Goal: Task Accomplishment & Management: Complete application form

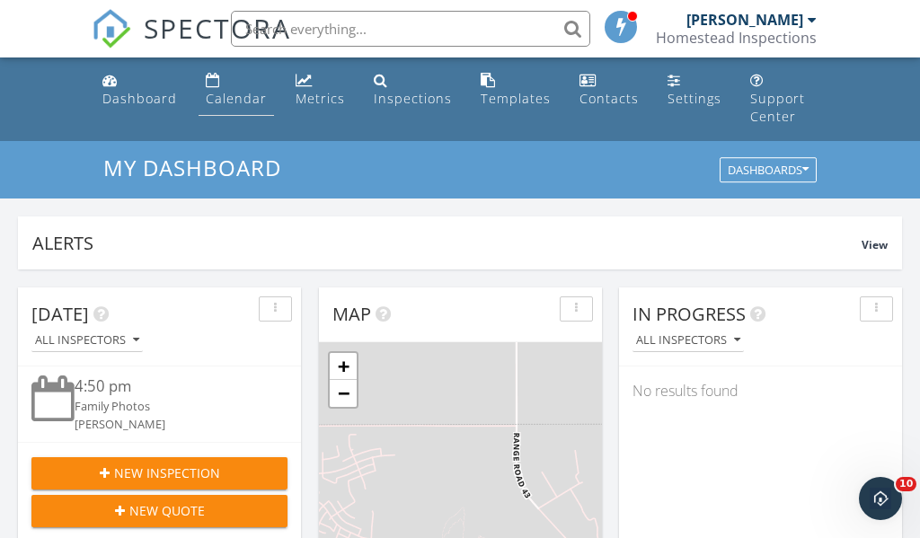
click at [226, 78] on link "Calendar" at bounding box center [236, 90] width 75 height 51
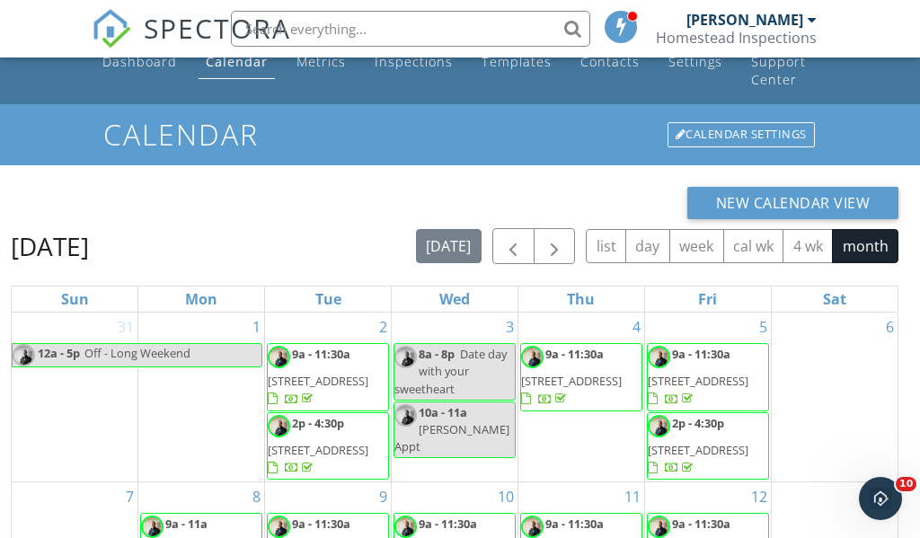
scroll to position [33, 0]
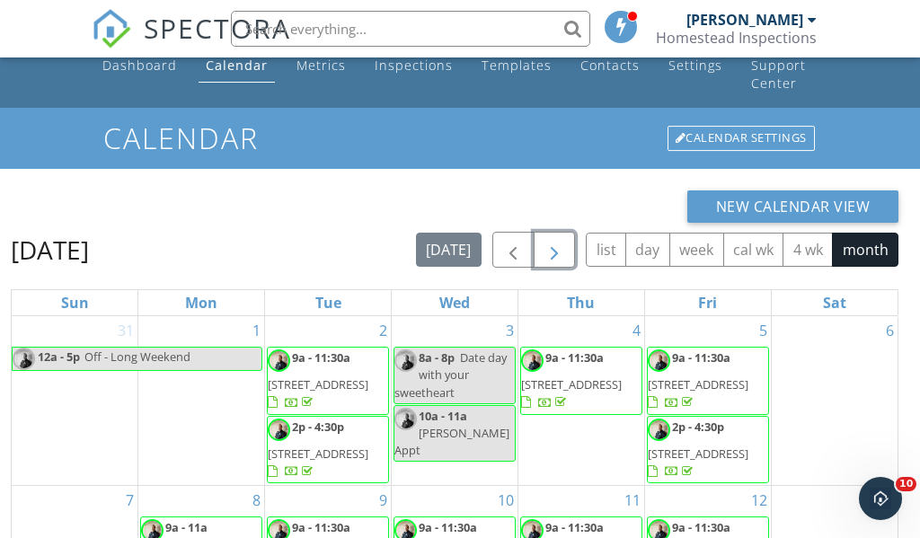
click at [553, 240] on span "button" at bounding box center [555, 251] width 22 height 22
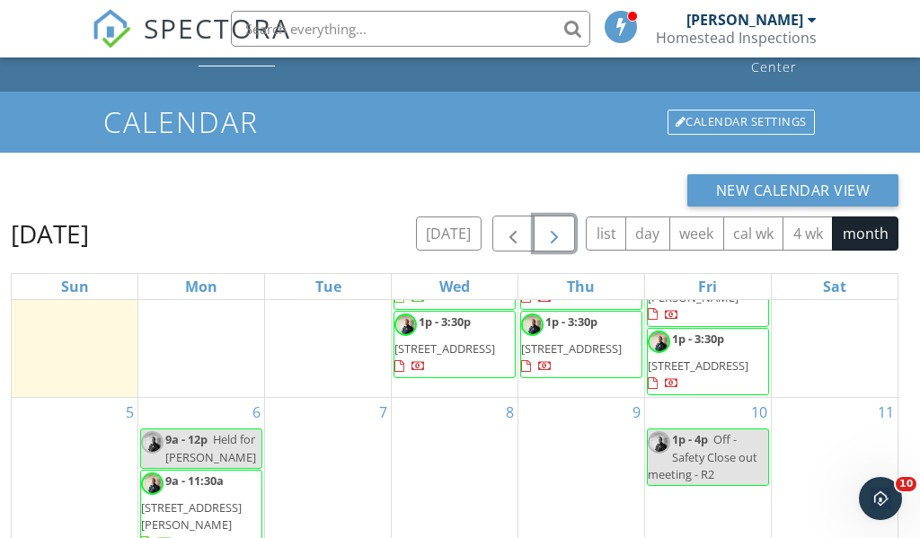
scroll to position [258, 0]
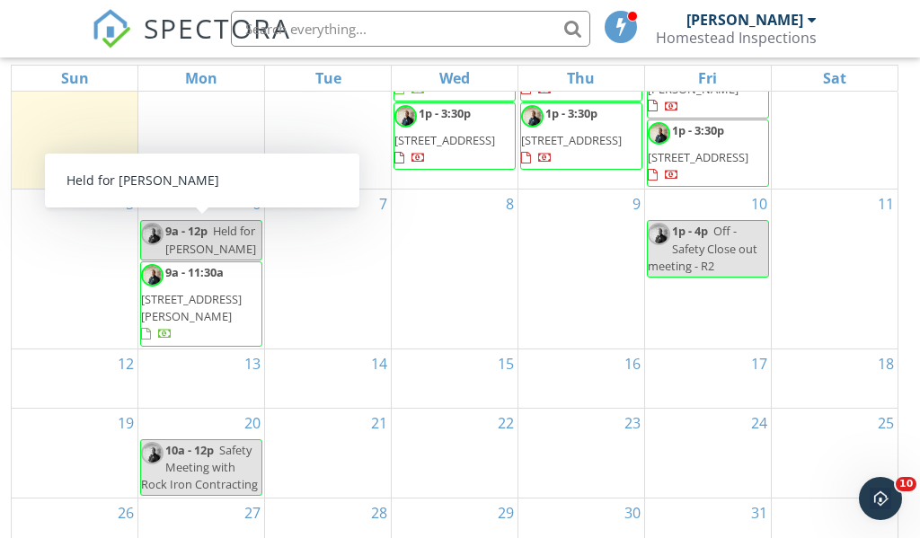
click at [201, 224] on span "Held for Brett M" at bounding box center [210, 239] width 91 height 33
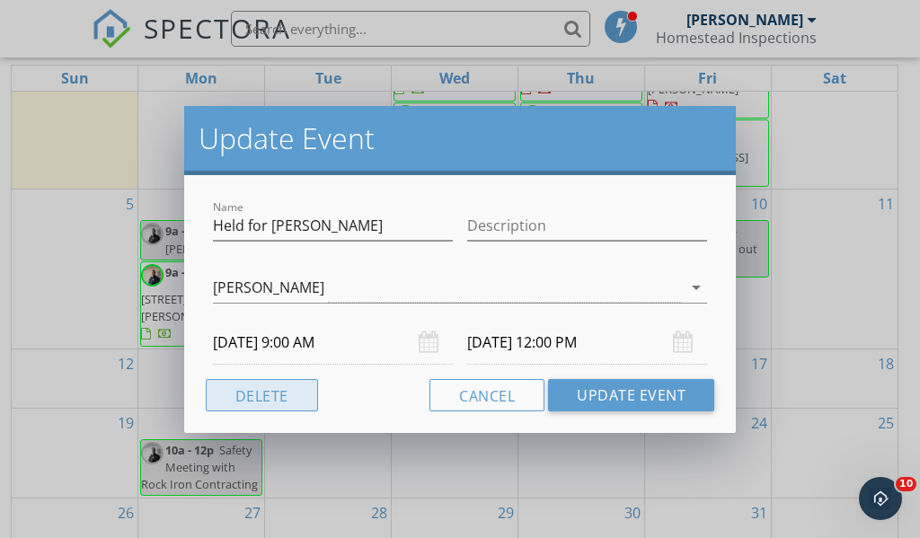
click at [284, 405] on button "Delete" at bounding box center [262, 395] width 112 height 32
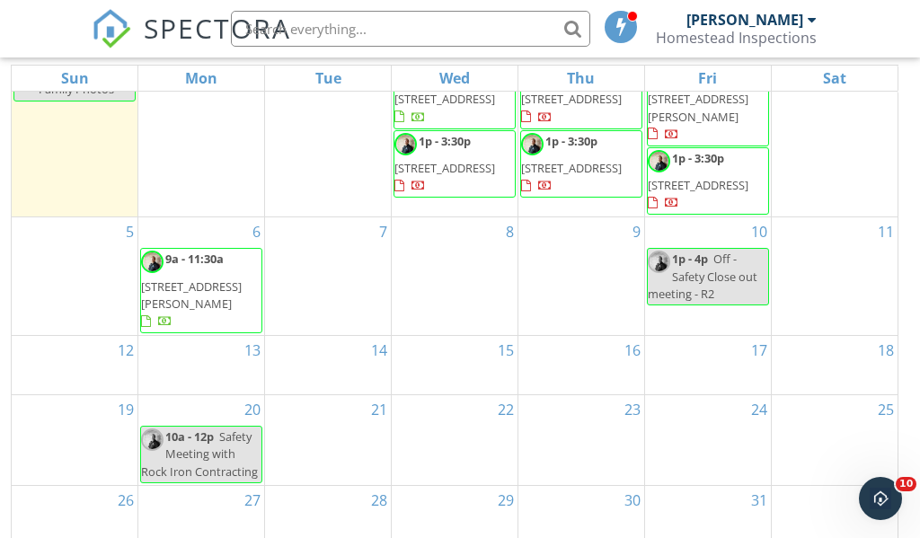
scroll to position [0, 0]
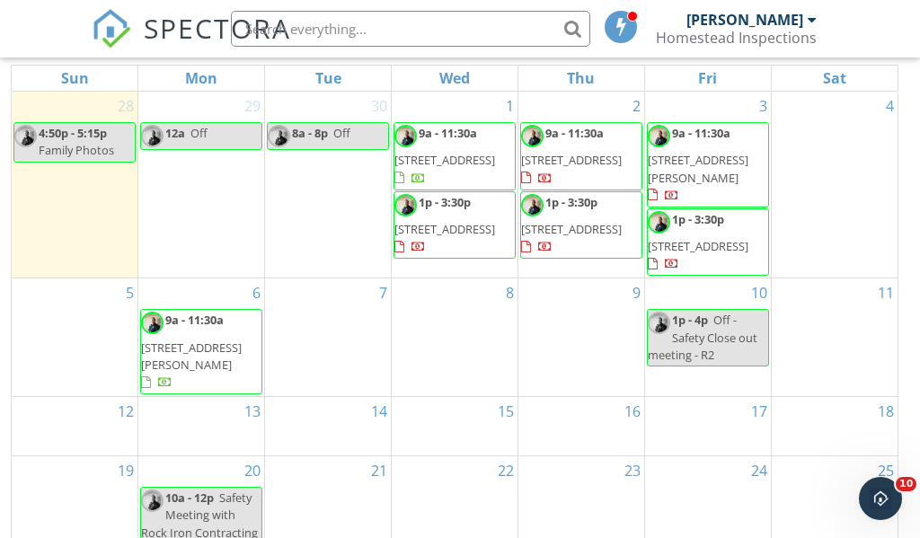
click at [207, 279] on div "6 9a - 11:30a 144 Crystal Green Dr, Okotoks T1S 0E4" at bounding box center [201, 338] width 126 height 118
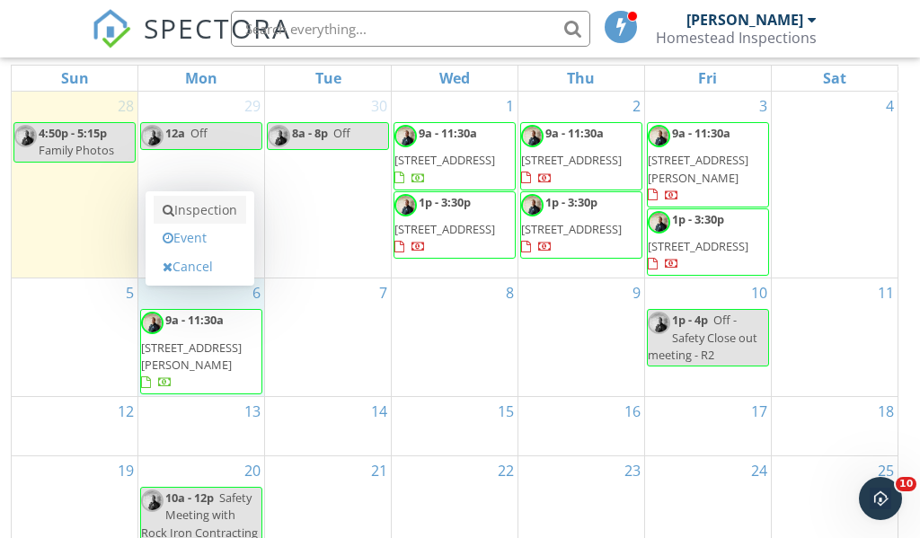
click at [205, 196] on link "Inspection" at bounding box center [200, 210] width 93 height 29
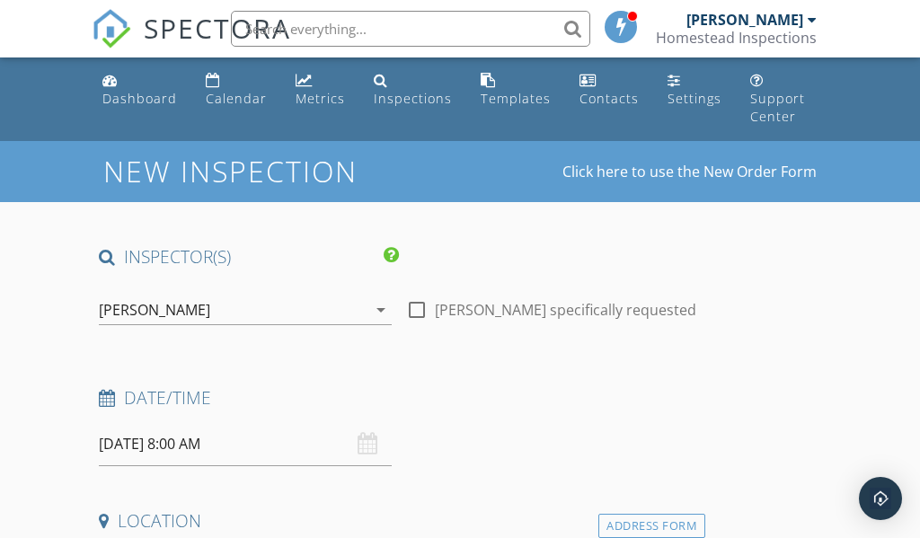
scroll to position [145, 0]
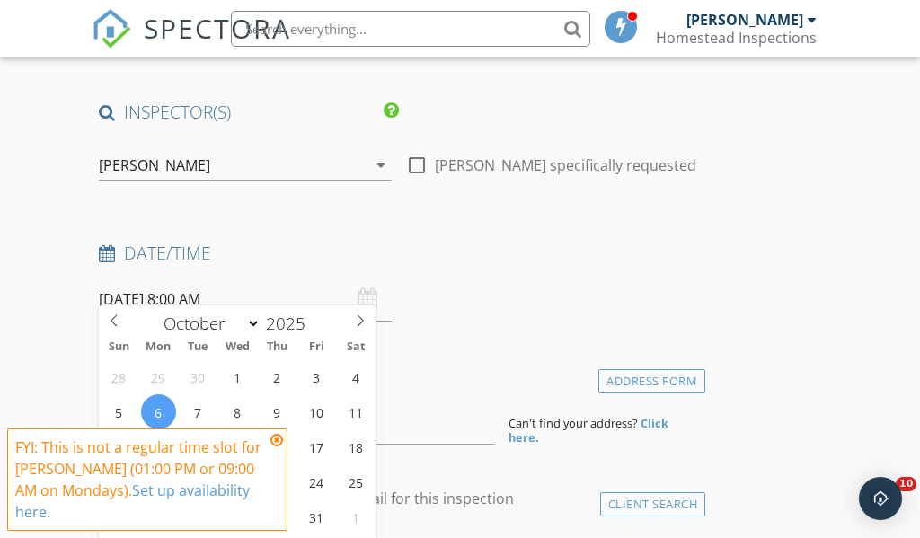
click at [204, 287] on input "06/10/2025 8:00 AM" at bounding box center [245, 300] width 292 height 44
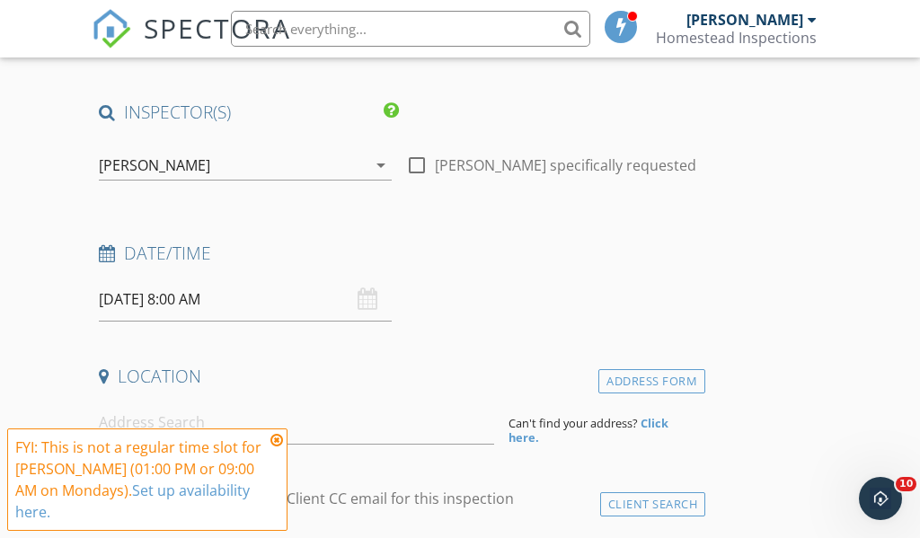
click at [278, 447] on icon at bounding box center [276, 440] width 13 height 14
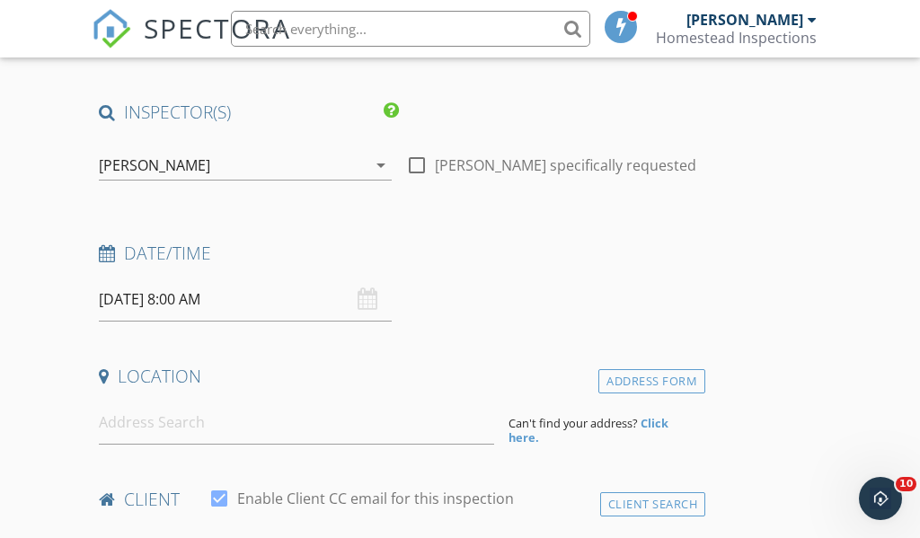
click at [186, 291] on input "06/10/2025 8:00 AM" at bounding box center [245, 300] width 292 height 44
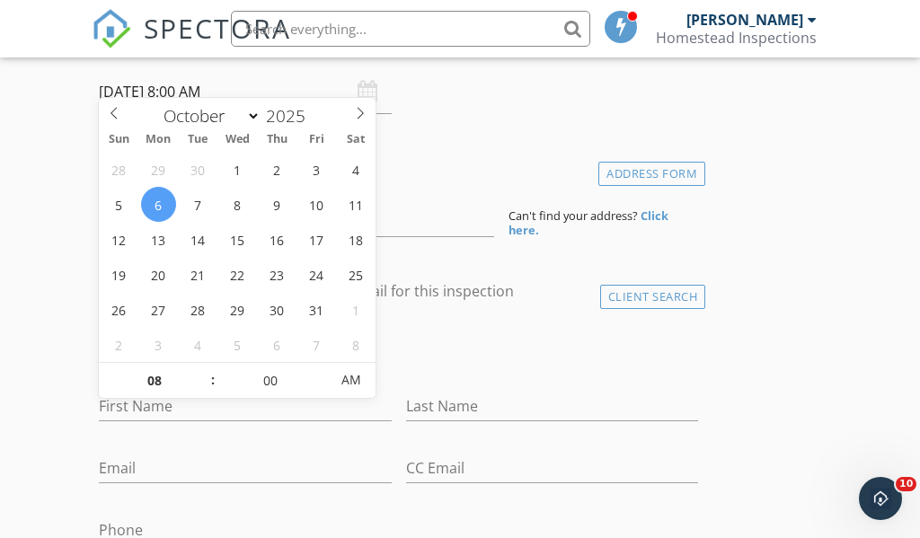
scroll to position [366, 0]
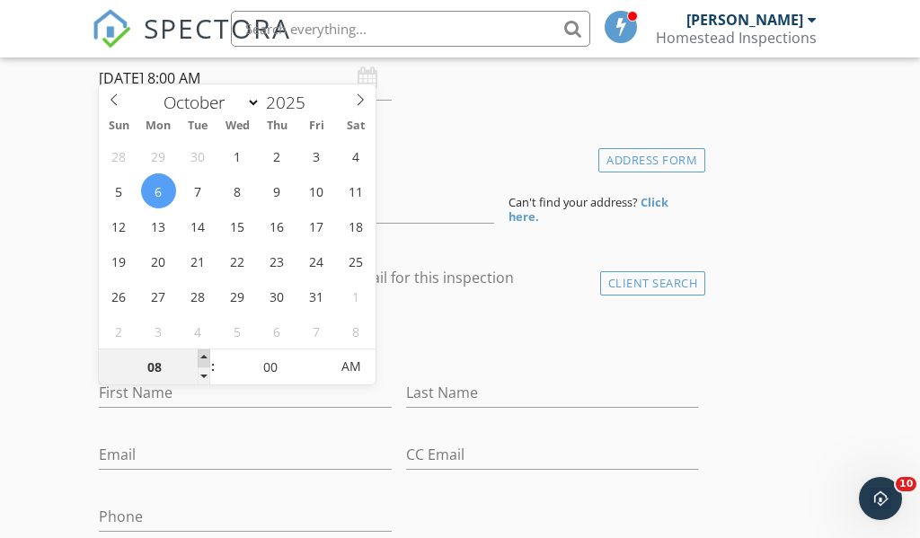
type input "09"
type input "06/10/2025 9:00 AM"
click at [204, 363] on span at bounding box center [204, 358] width 13 height 18
type input "10"
type input "06/10/2025 10:00 AM"
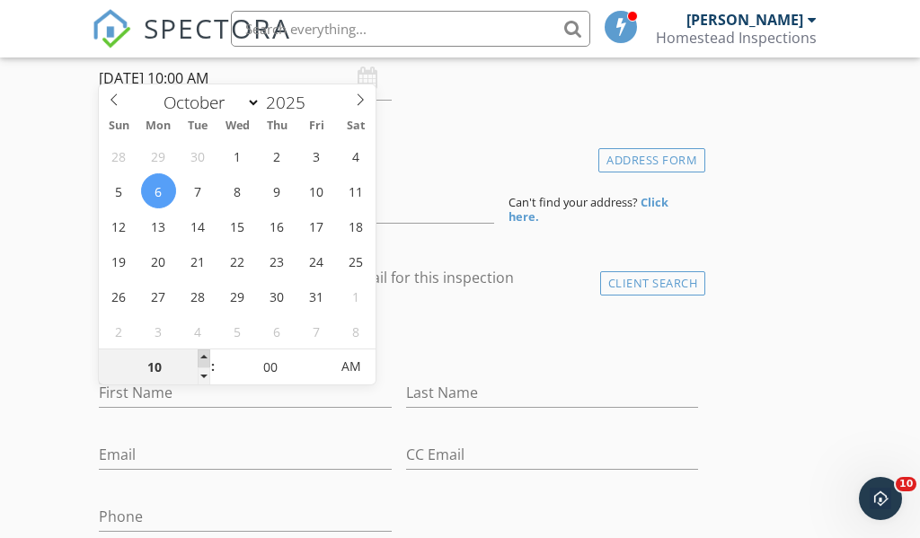
click at [204, 363] on span at bounding box center [204, 358] width 13 height 18
type input "11"
type input "06/10/2025 11:00 AM"
click at [204, 363] on span at bounding box center [204, 358] width 13 height 18
type input "12"
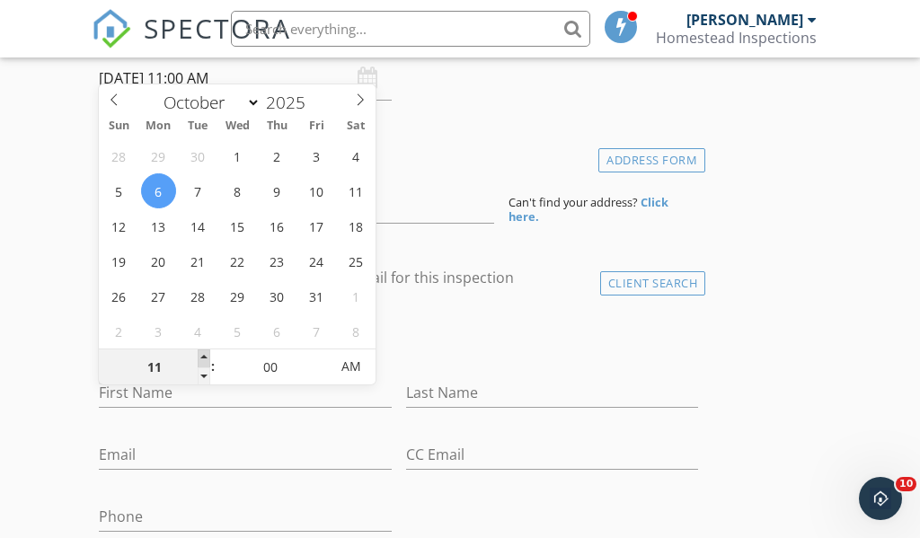
type input "06/10/2025 12:00 PM"
click at [204, 363] on span at bounding box center [204, 358] width 13 height 18
type input "01"
type input "[DATE] 1:00 PM"
click at [204, 363] on span at bounding box center [204, 358] width 13 height 18
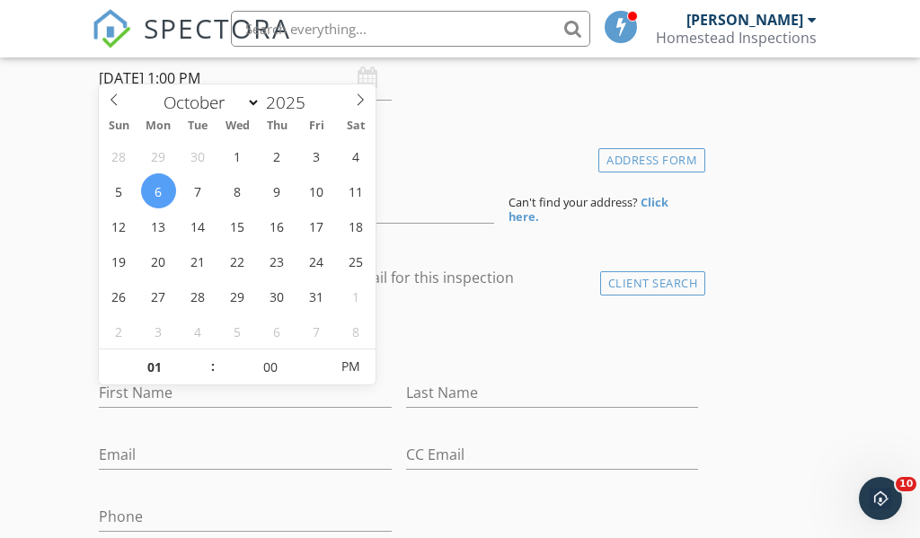
click at [417, 159] on div "Location" at bounding box center [399, 162] width 614 height 36
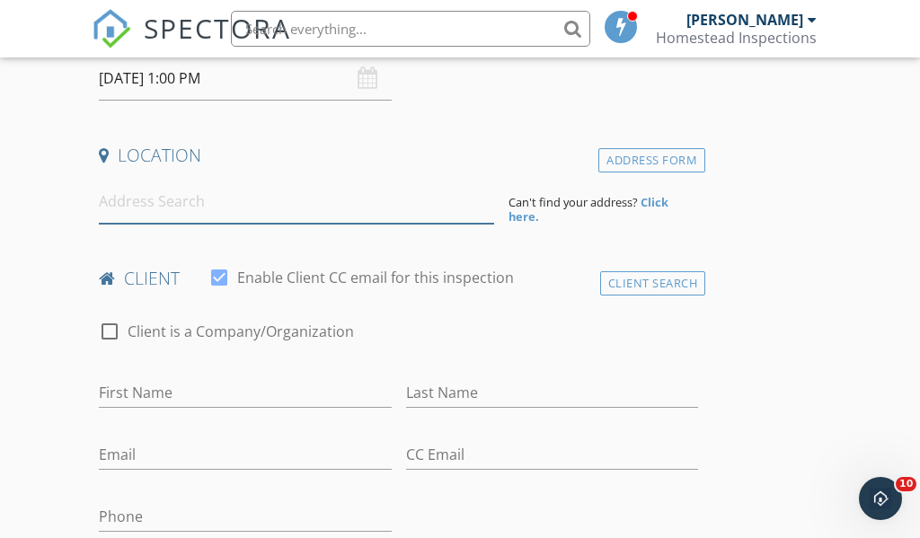
click at [226, 192] on input at bounding box center [296, 202] width 394 height 44
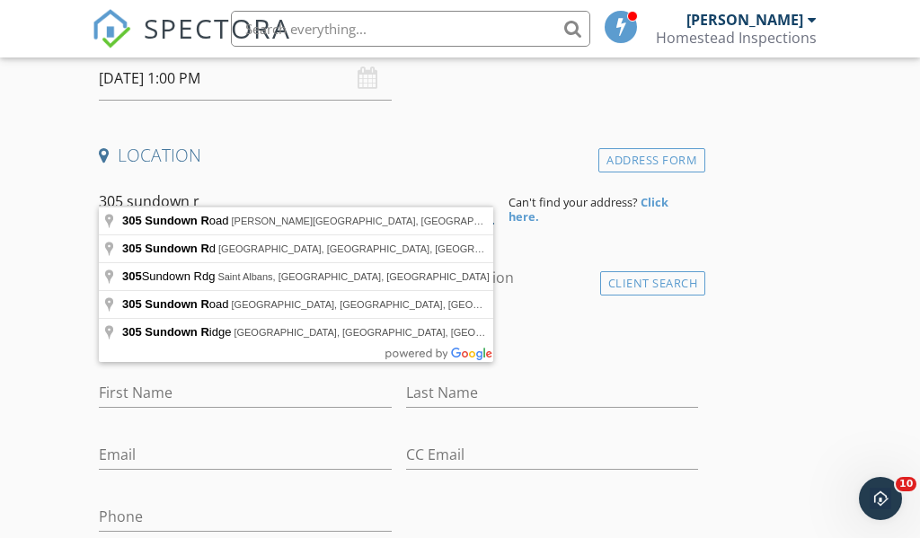
type input "305 Sundown Road, Cochrane, AB, Canada"
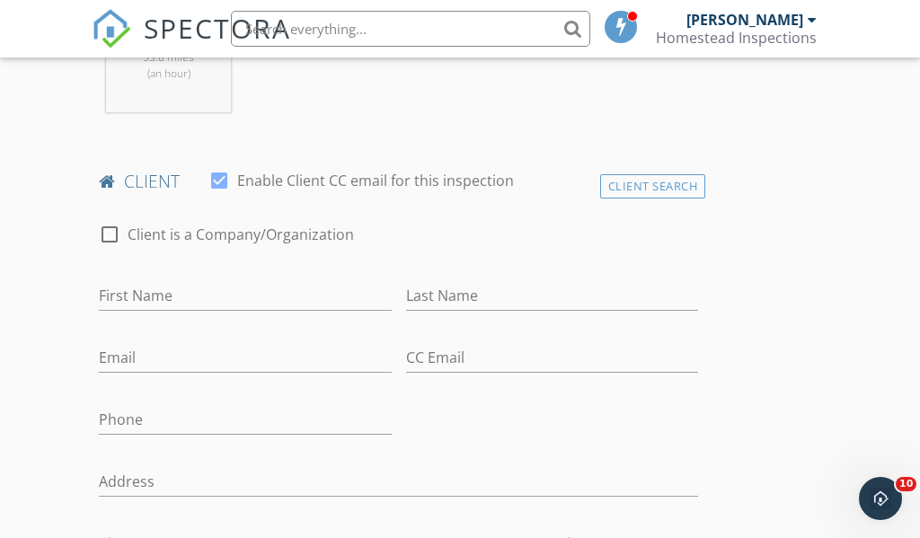
scroll to position [847, 0]
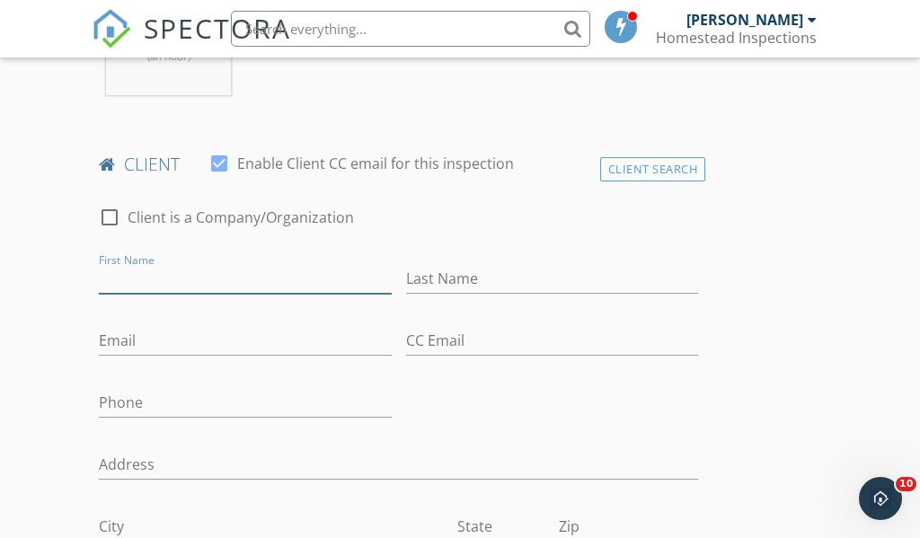
click at [217, 264] on input "First Name" at bounding box center [245, 279] width 292 height 30
type input "Josh and Kyla"
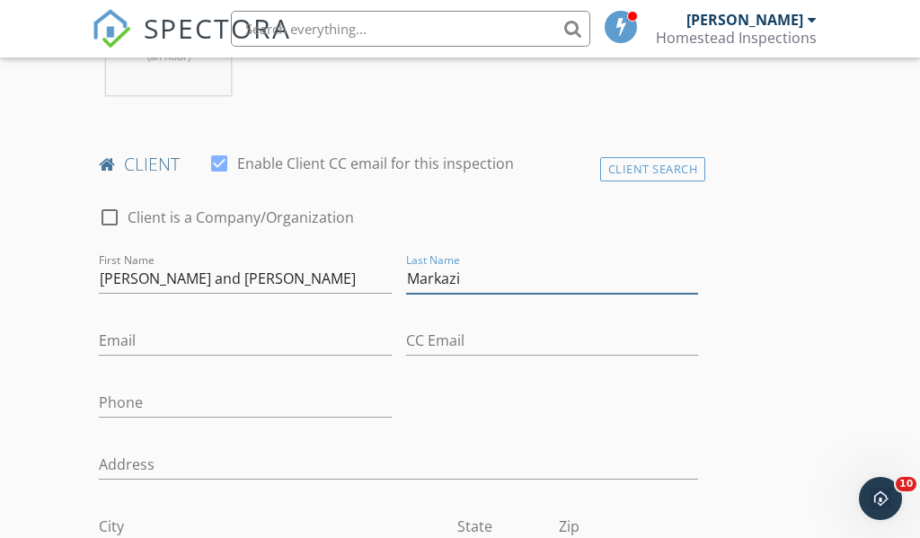
type input "Markazi"
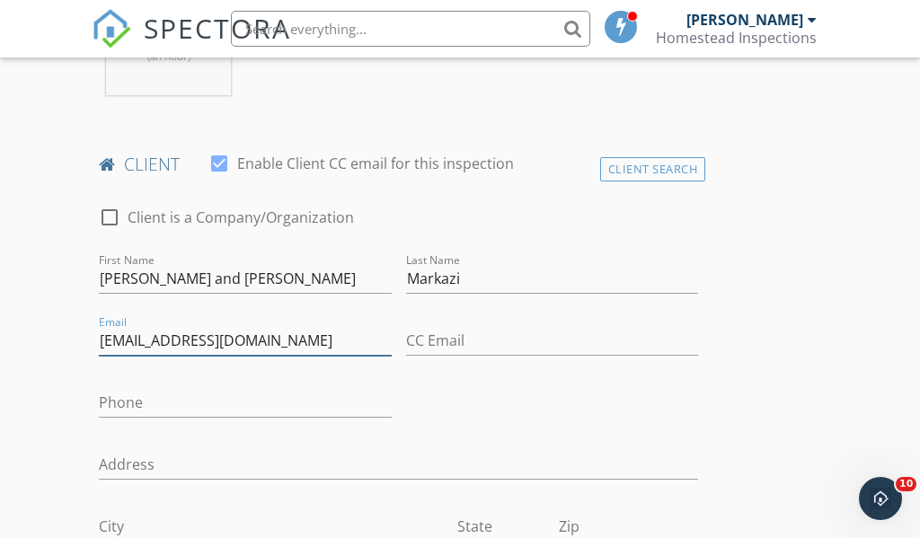
type input "kyla.markazi@gmail.com"
click at [172, 425] on div at bounding box center [245, 430] width 292 height 11
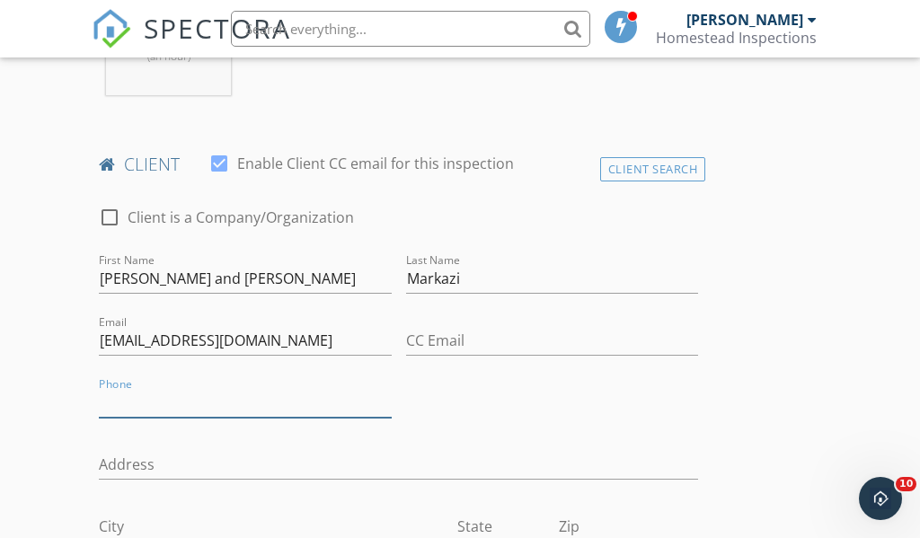
click at [162, 391] on input "Phone" at bounding box center [245, 403] width 292 height 30
type input "403-690-5355"
click at [438, 439] on div "Address" at bounding box center [398, 468] width 599 height 58
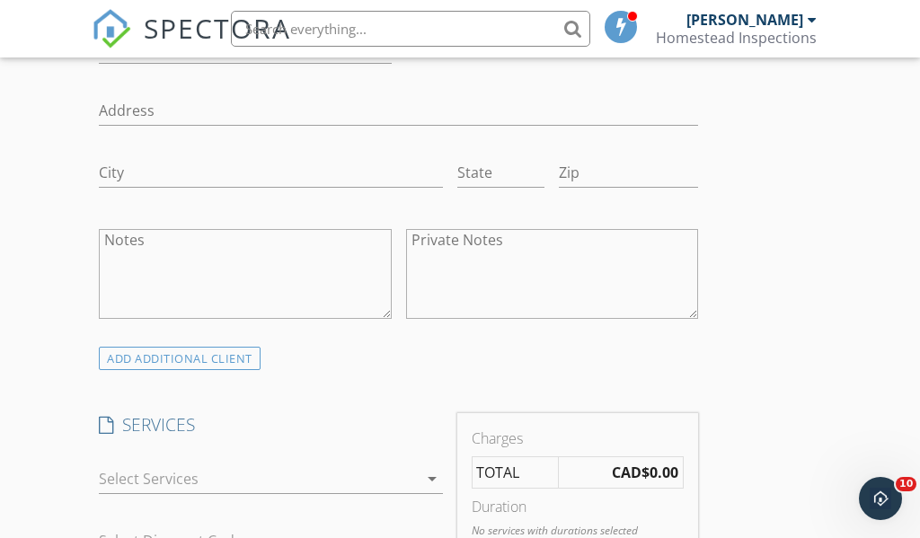
scroll to position [1202, 0]
click at [169, 464] on div at bounding box center [258, 478] width 318 height 29
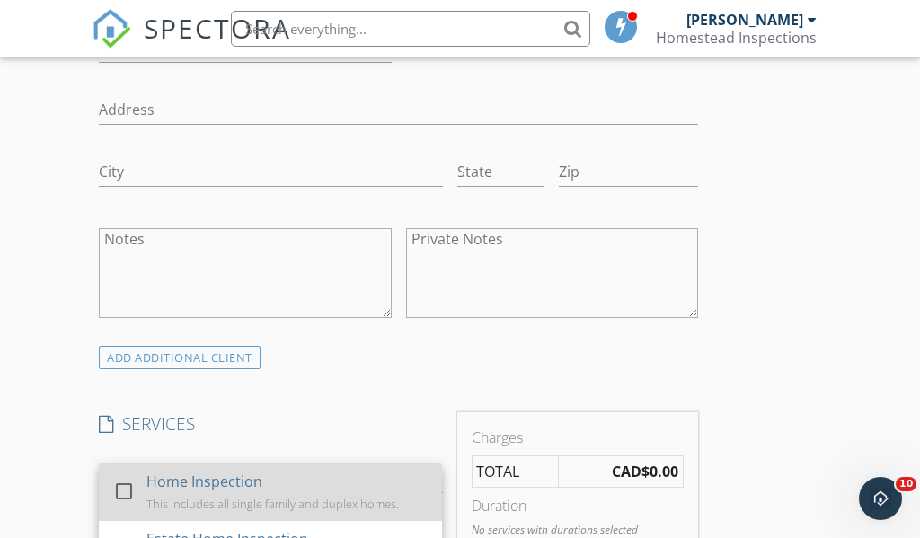
click at [161, 471] on div "Home Inspection" at bounding box center [205, 482] width 116 height 22
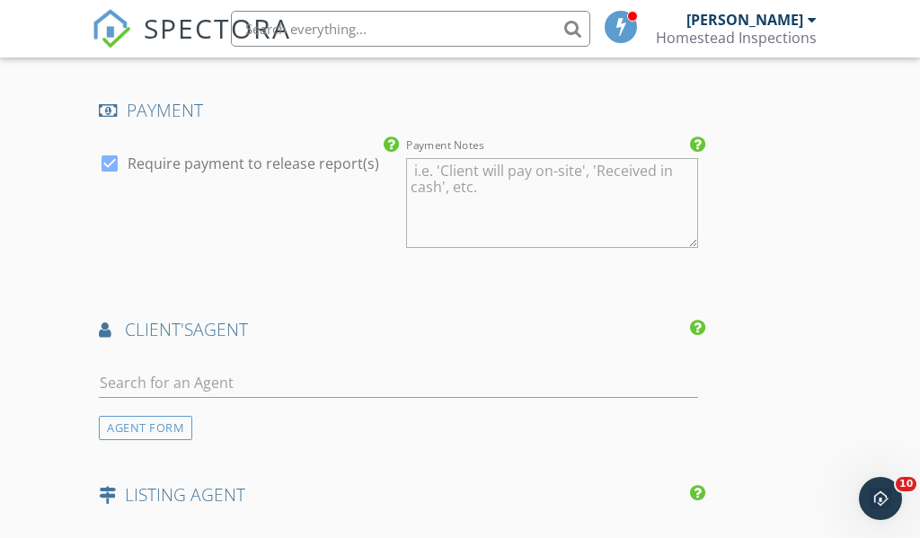
scroll to position [2158, 0]
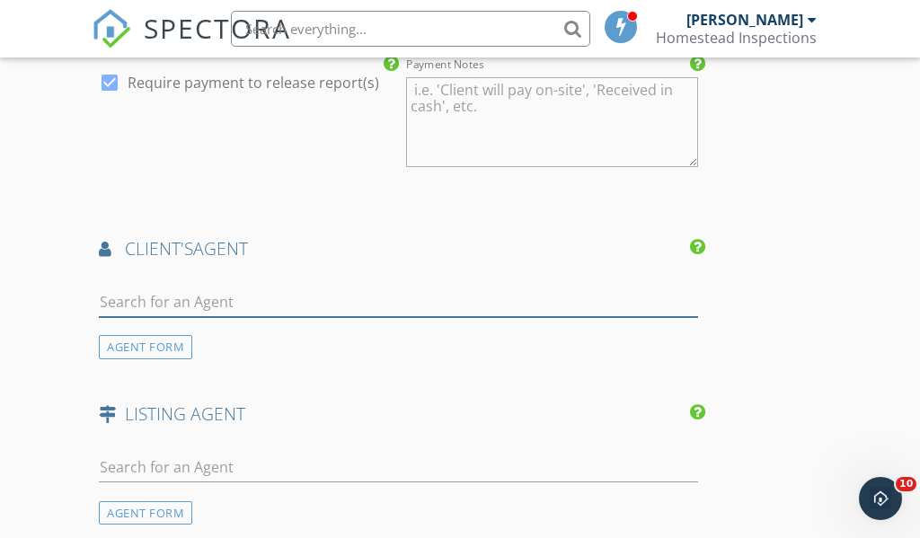
click at [239, 287] on input "text" at bounding box center [398, 302] width 599 height 30
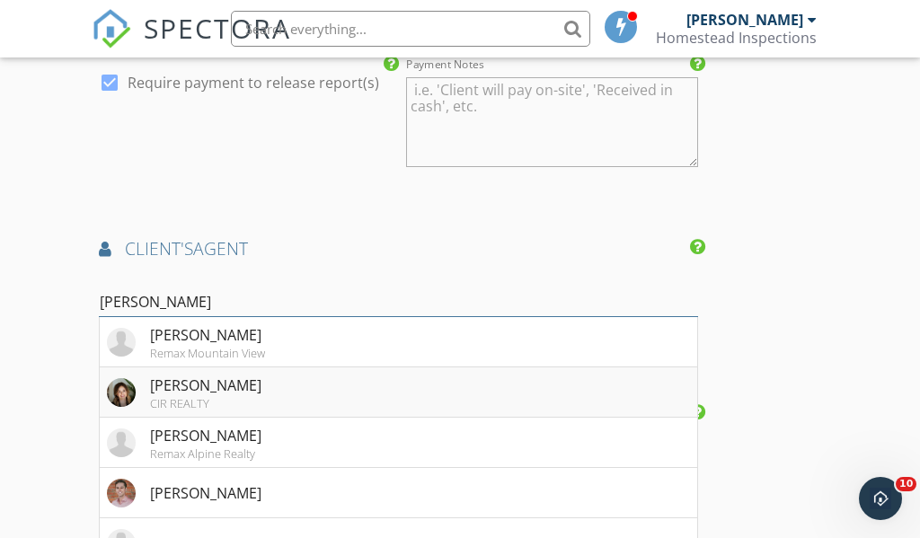
type input "jess"
click at [299, 383] on li "Jess Gano CIR REALTY" at bounding box center [398, 392] width 597 height 50
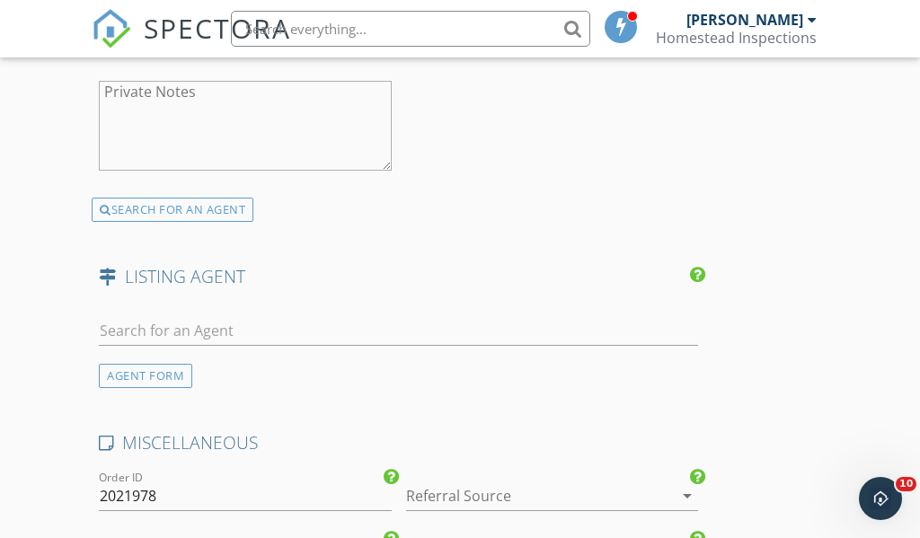
scroll to position [2858, 0]
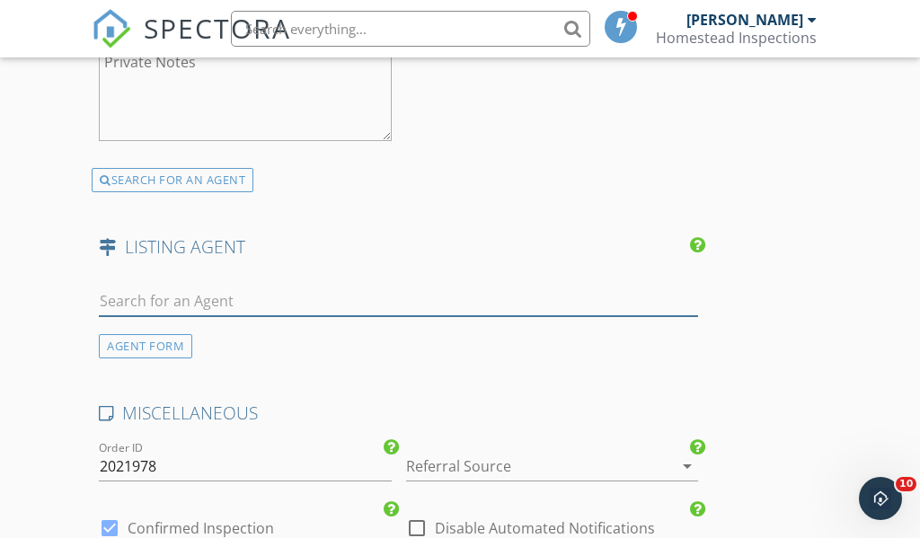
click at [237, 287] on input "text" at bounding box center [398, 302] width 599 height 30
type input "meliss"
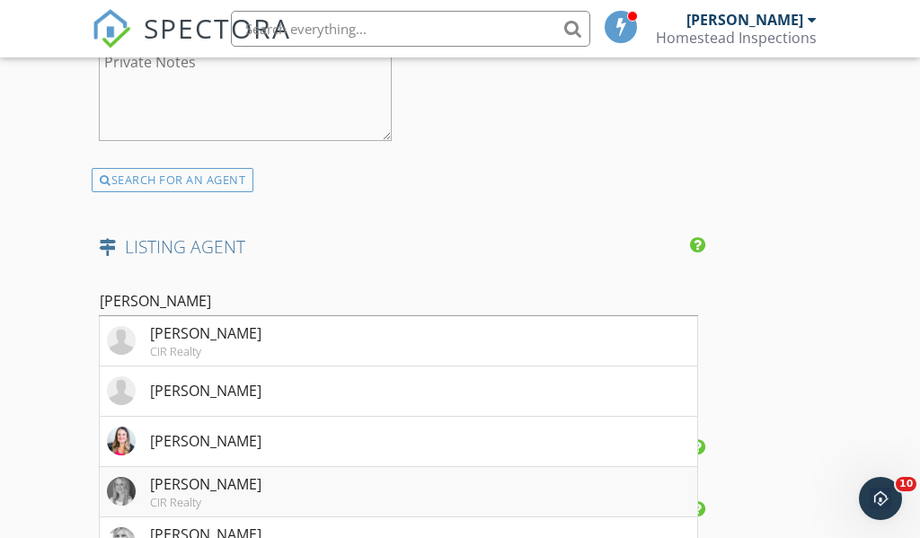
click at [241, 476] on div "Melissa Nichols" at bounding box center [205, 484] width 111 height 22
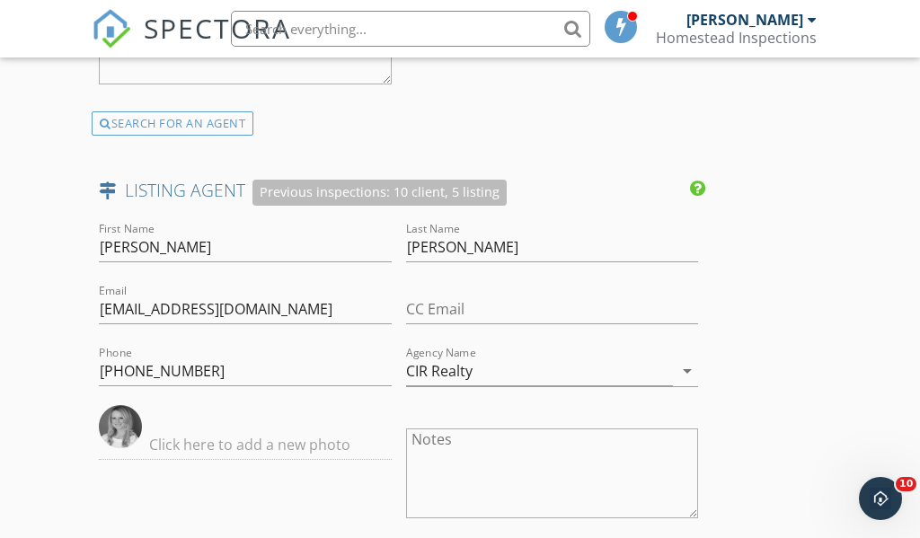
scroll to position [3360, 0]
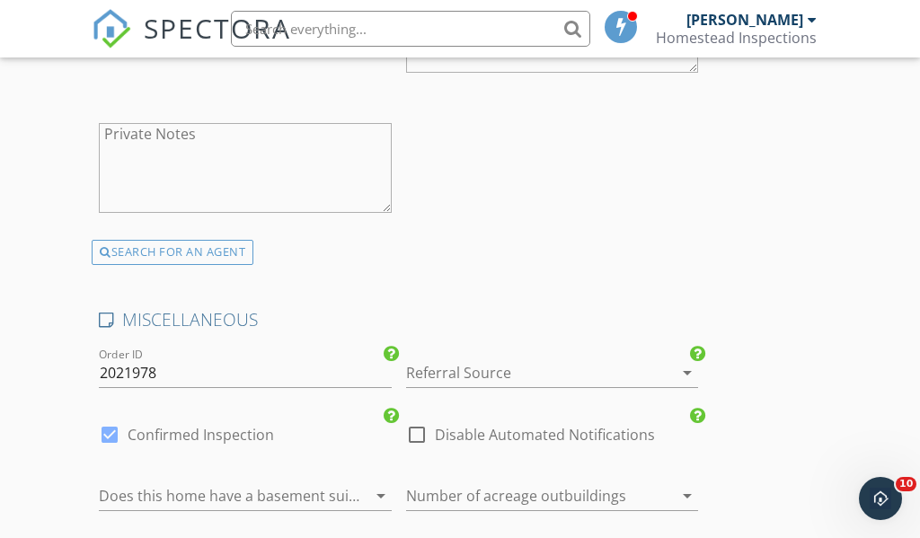
click at [468, 348] on div "Referral Source arrow_drop_down" at bounding box center [552, 377] width 292 height 58
click at [473, 395] on div at bounding box center [552, 400] width 292 height 11
click at [473, 371] on div "Referral Source arrow_drop_down" at bounding box center [552, 373] width 292 height 30
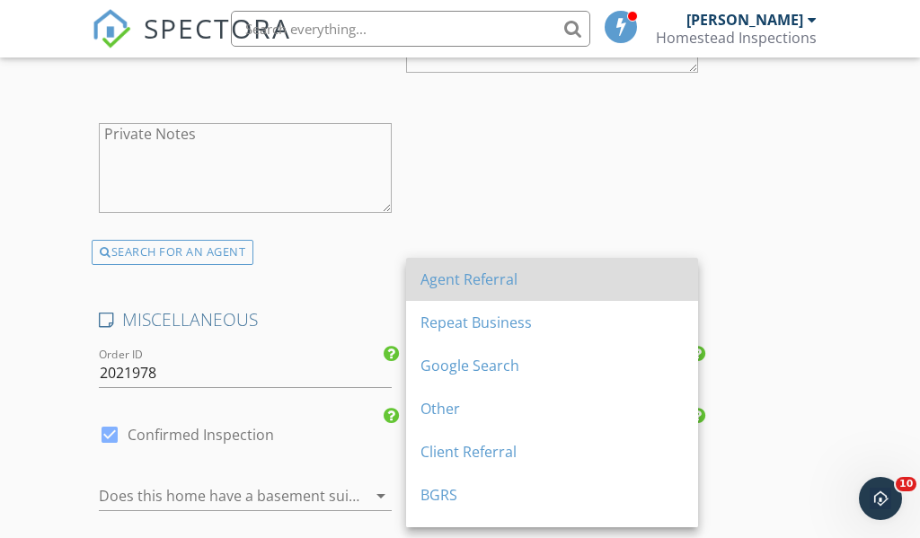
click at [458, 282] on div "Agent Referral" at bounding box center [551, 280] width 263 height 22
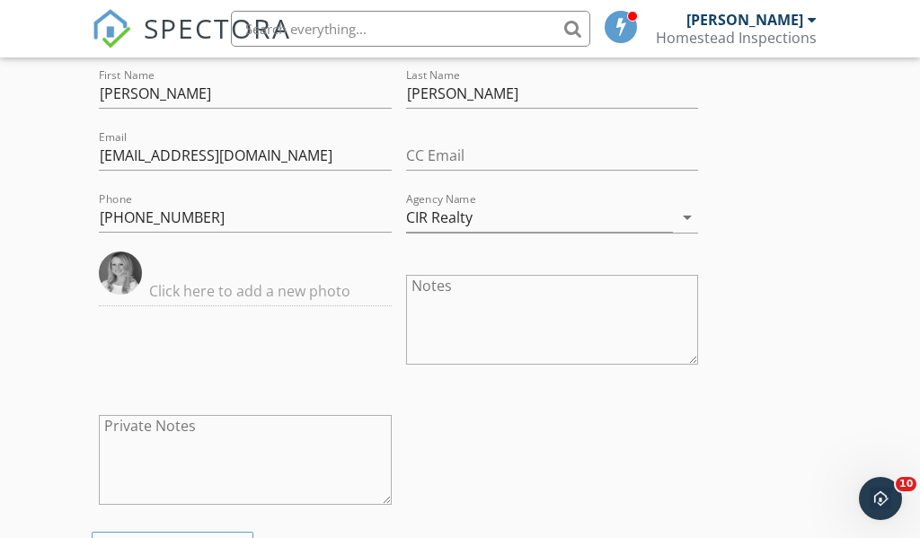
scroll to position [3923, 0]
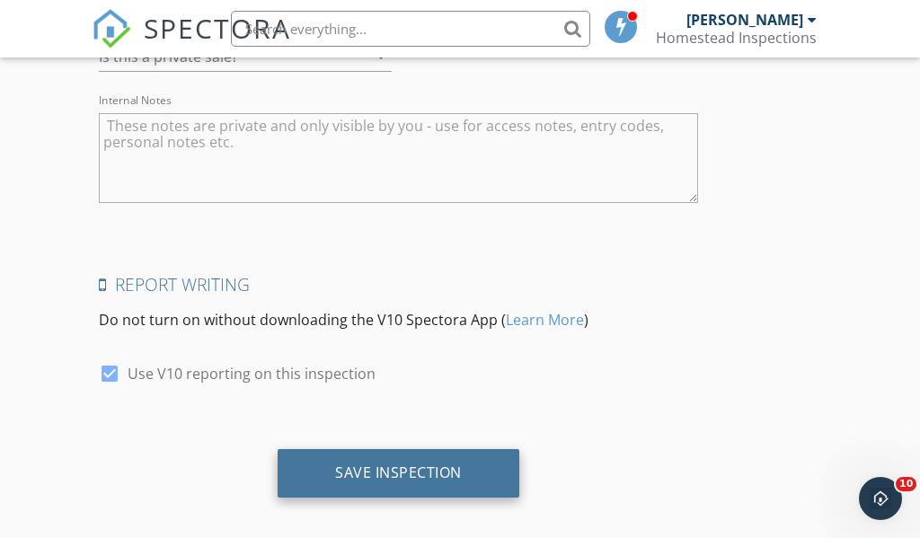
click at [431, 464] on div "Save Inspection" at bounding box center [398, 473] width 127 height 18
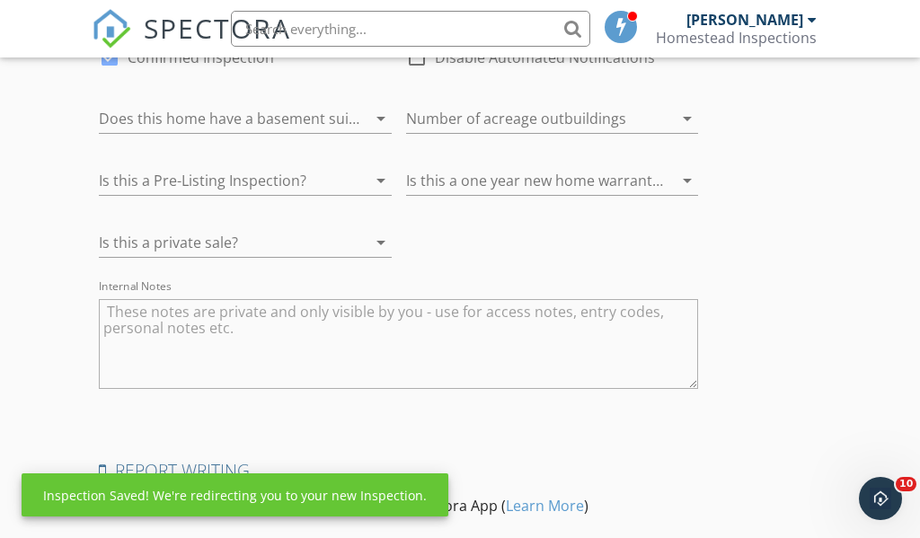
scroll to position [3466, 0]
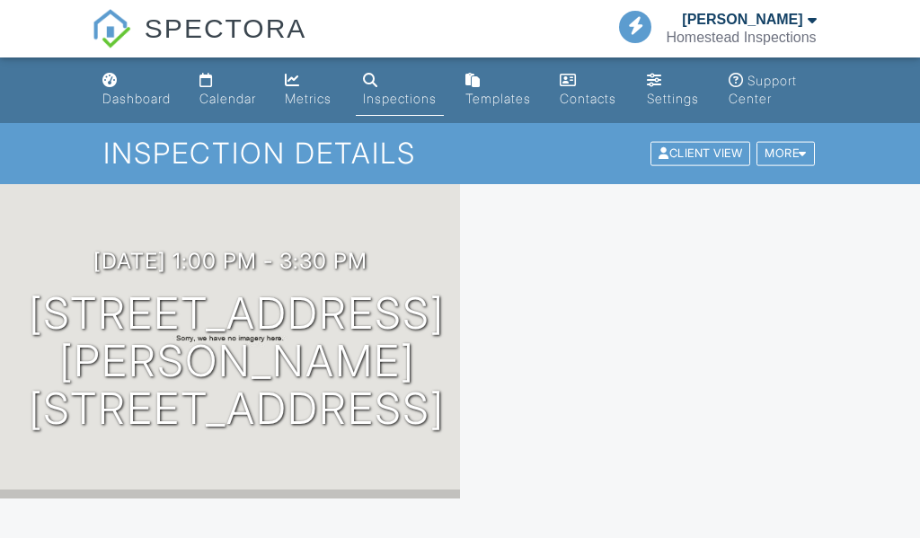
click at [425, 104] on div "Inspections" at bounding box center [400, 98] width 74 height 15
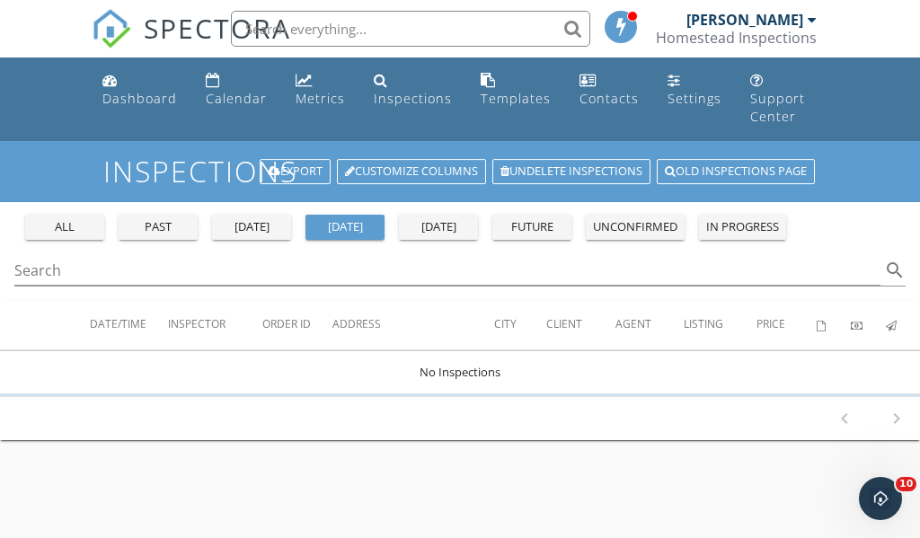
click at [473, 14] on input "text" at bounding box center [410, 29] width 359 height 36
click at [468, 31] on input "text" at bounding box center [410, 29] width 359 height 36
click at [169, 91] on div "Dashboard" at bounding box center [139, 98] width 75 height 17
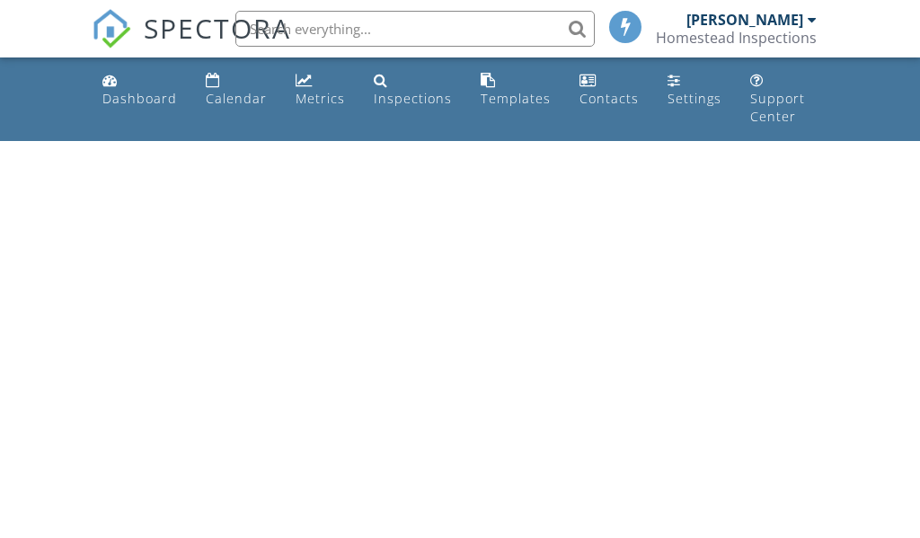
click at [414, 37] on input "text" at bounding box center [414, 29] width 359 height 36
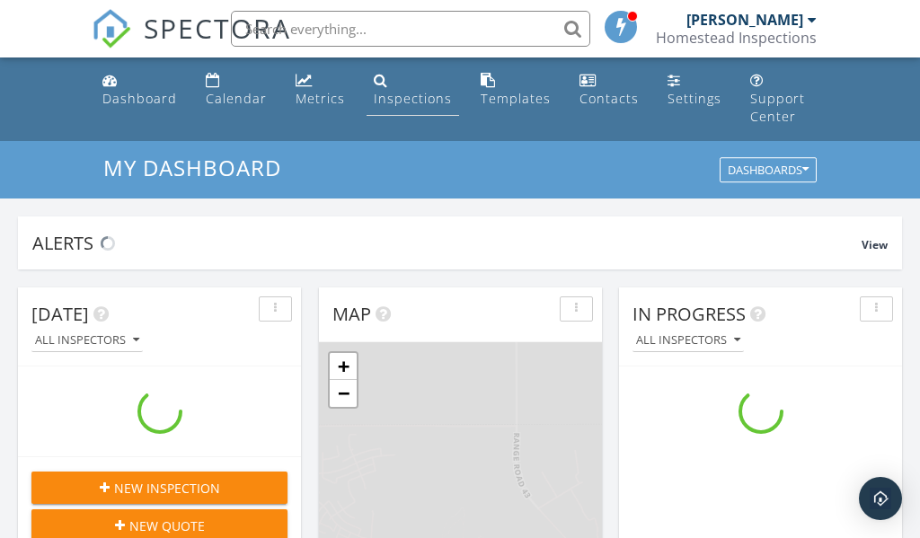
scroll to position [1636, 921]
click at [381, 95] on div "Inspections" at bounding box center [413, 98] width 78 height 17
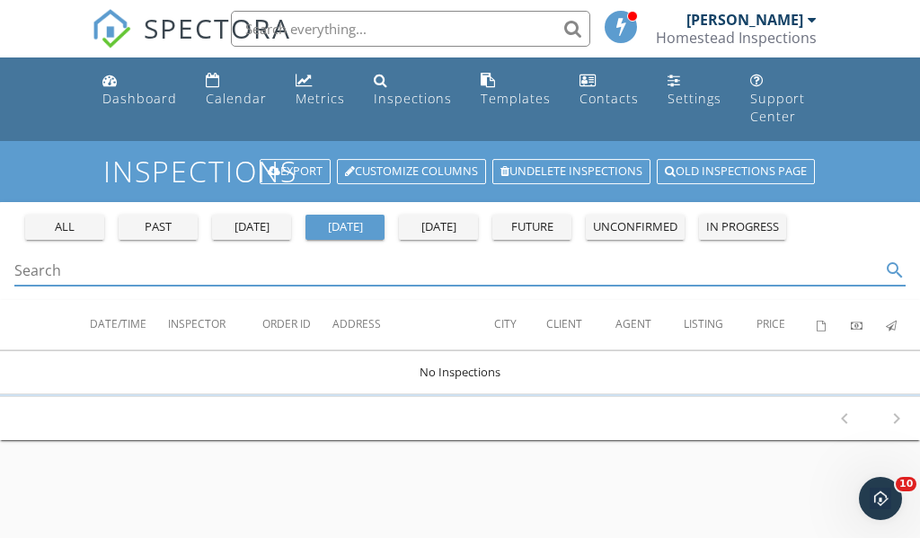
click at [862, 256] on input "Search" at bounding box center [447, 271] width 866 height 30
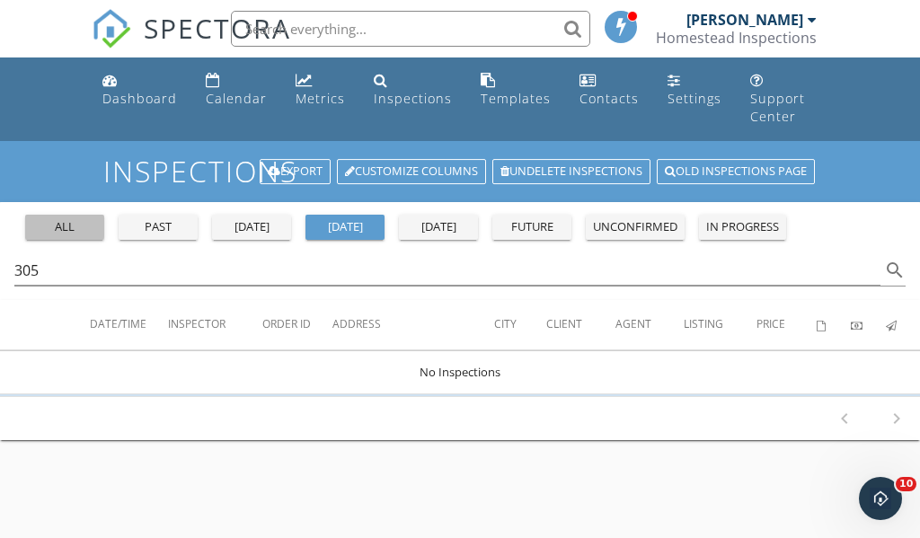
click at [47, 218] on button "all" at bounding box center [64, 227] width 79 height 25
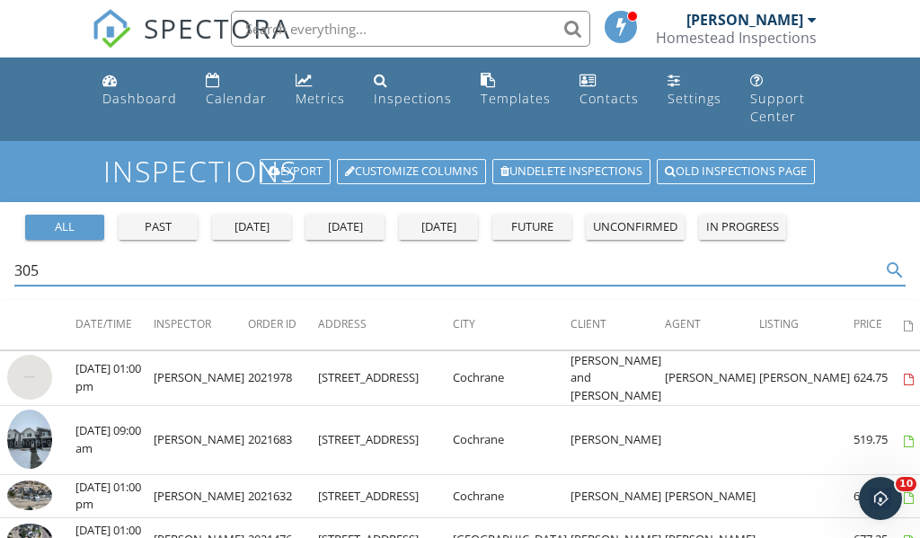
click at [256, 256] on input "305" at bounding box center [447, 271] width 866 height 30
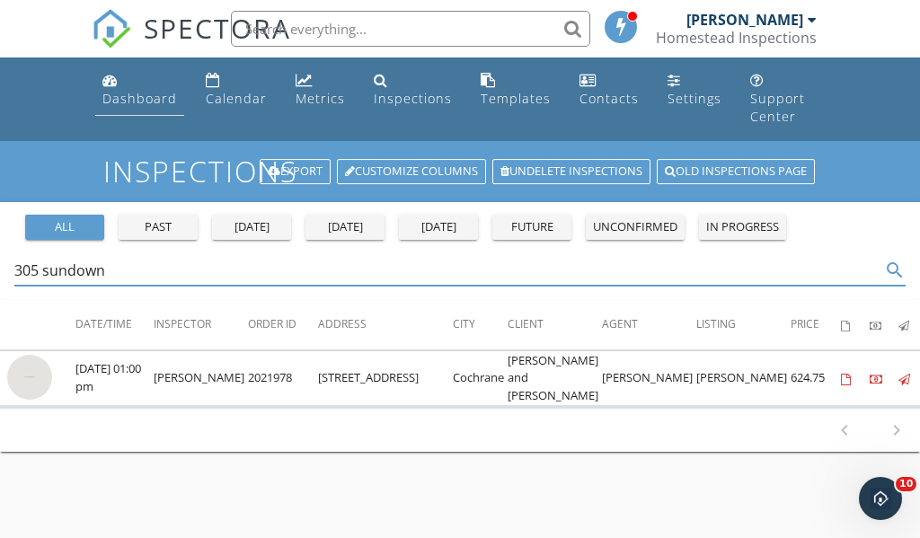
type input "305 sundown"
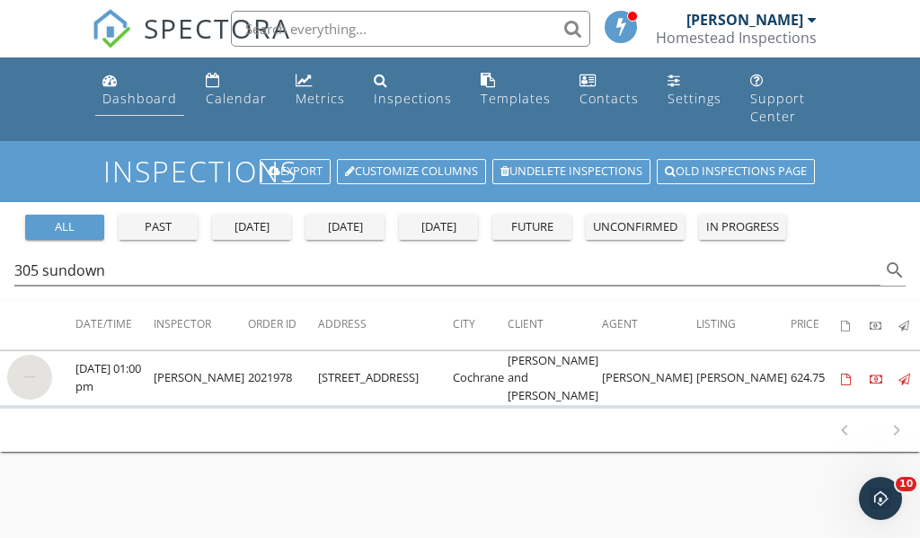
click at [135, 98] on div "Dashboard" at bounding box center [139, 98] width 75 height 17
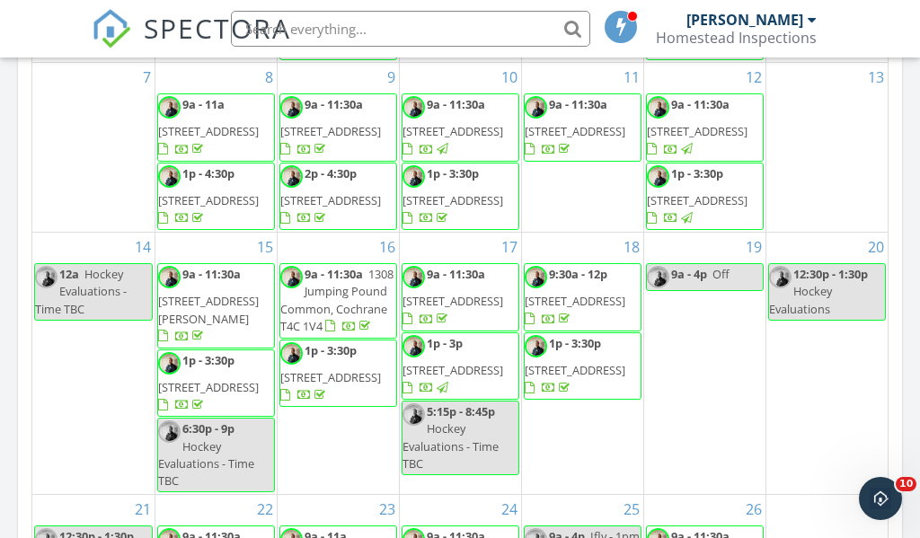
scroll to position [779, 0]
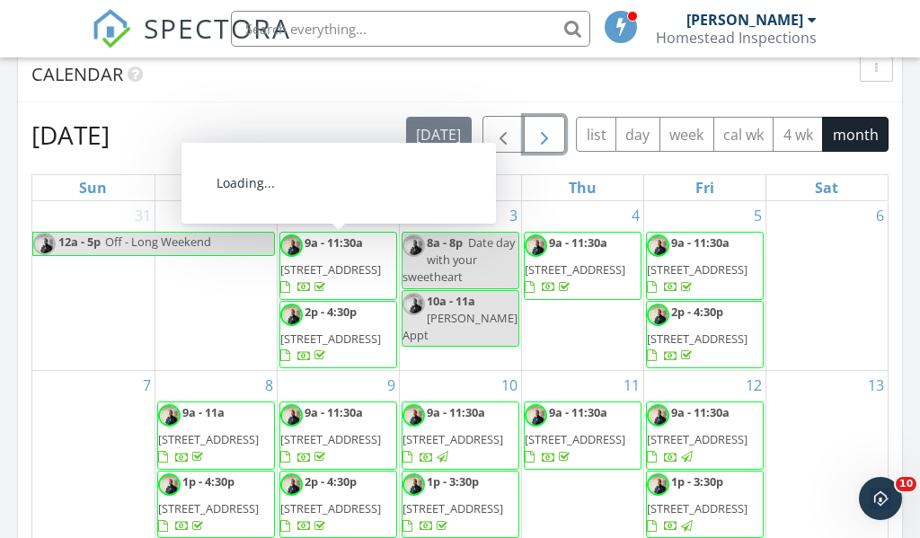
click at [553, 126] on span "button" at bounding box center [545, 136] width 22 height 22
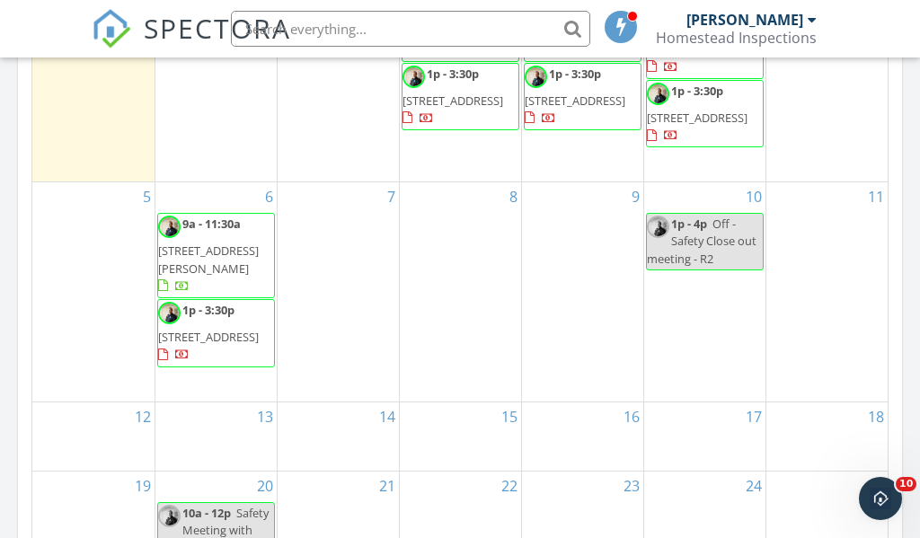
scroll to position [983, 0]
